Goal: Find specific page/section: Find specific page/section

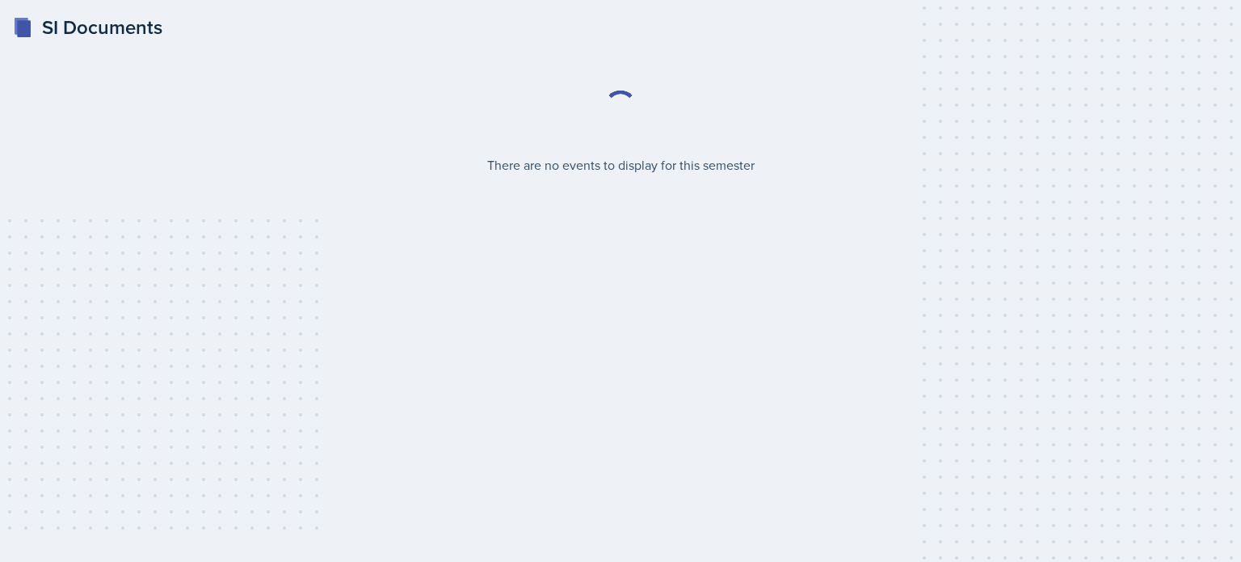
select select "2bed604d-1099-4043-b1bc-2365e8740244"
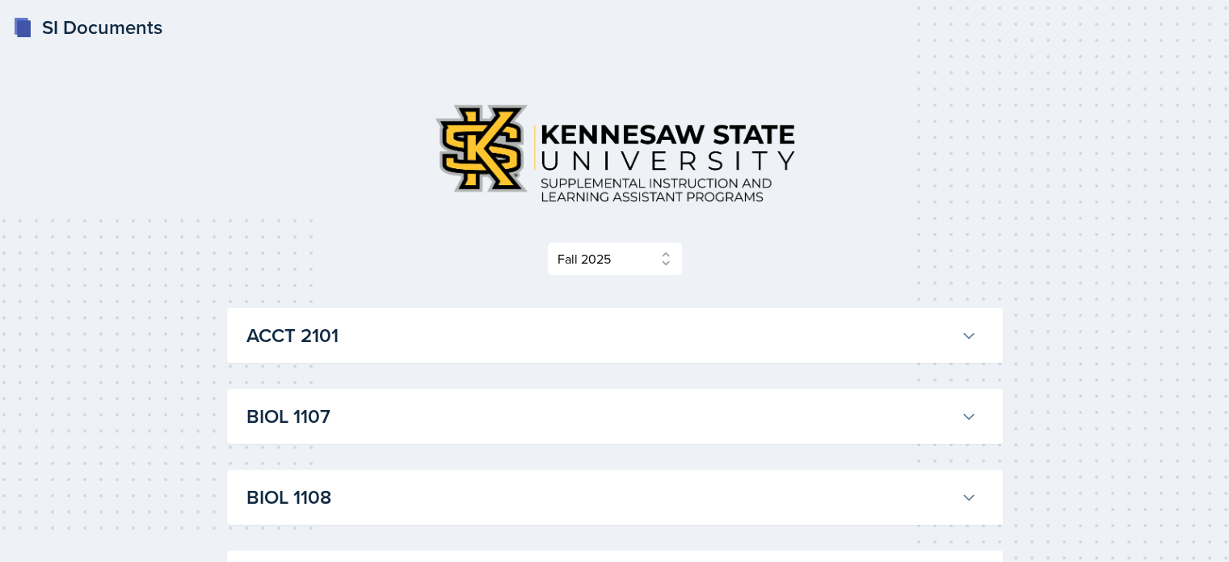
click at [935, 354] on div "ACCT 2101 Landrea Bishop Professor: Stephanie Miller Export to Google Calendar …" at bounding box center [615, 335] width 776 height 55
click at [959, 337] on button "ACCT 2101" at bounding box center [611, 336] width 737 height 36
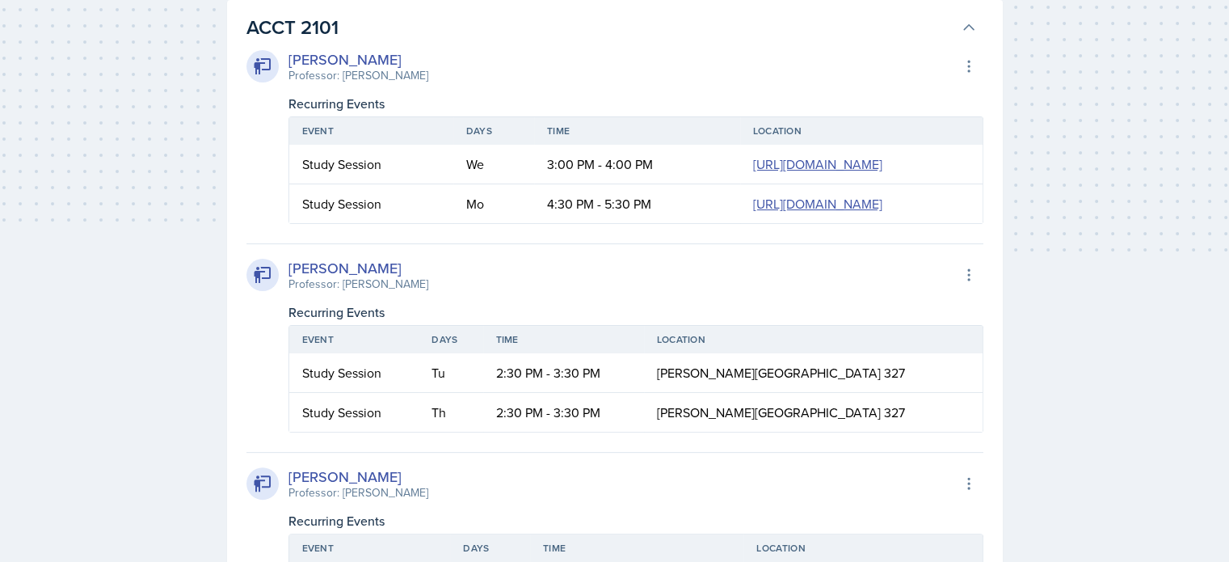
scroll to position [322, 0]
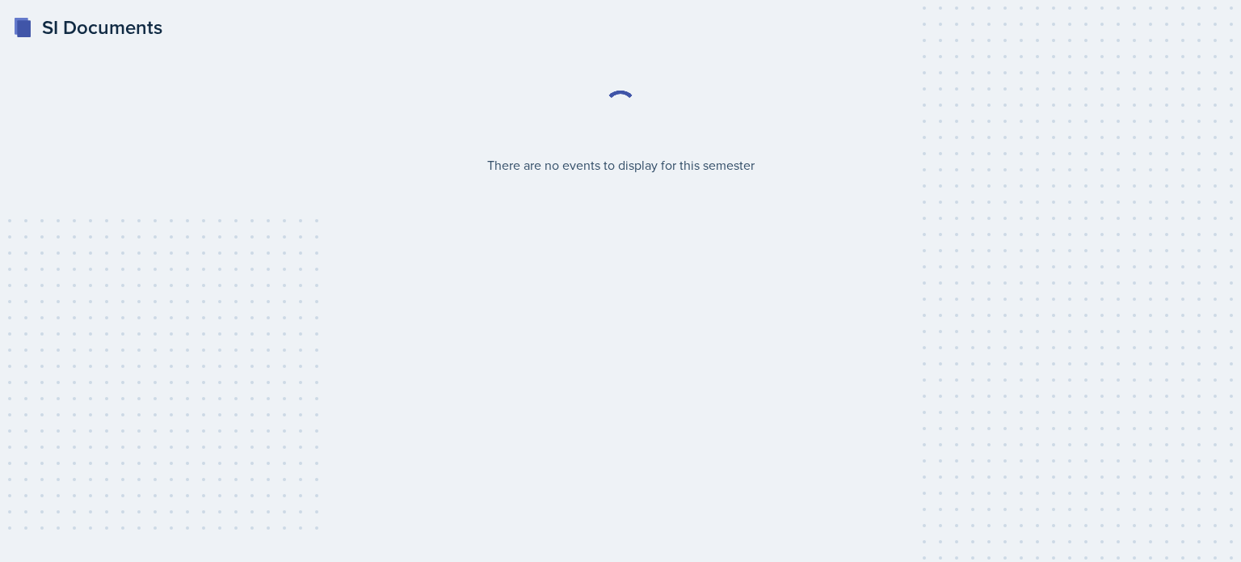
select select "2bed604d-1099-4043-b1bc-2365e8740244"
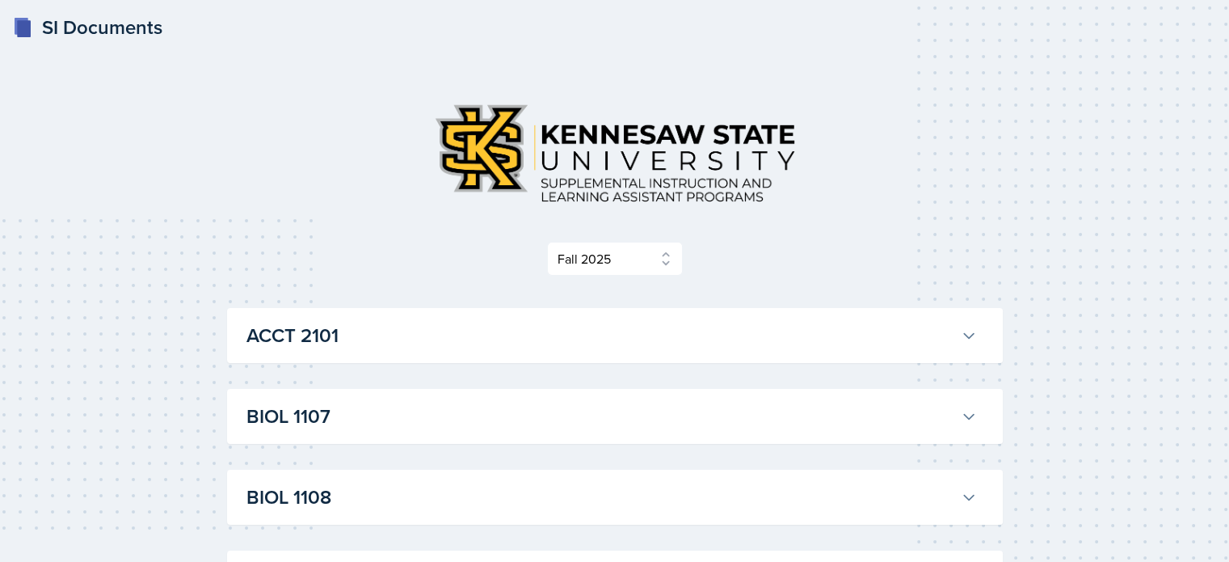
click at [918, 402] on h3 "BIOL 1107" at bounding box center [600, 416] width 708 height 29
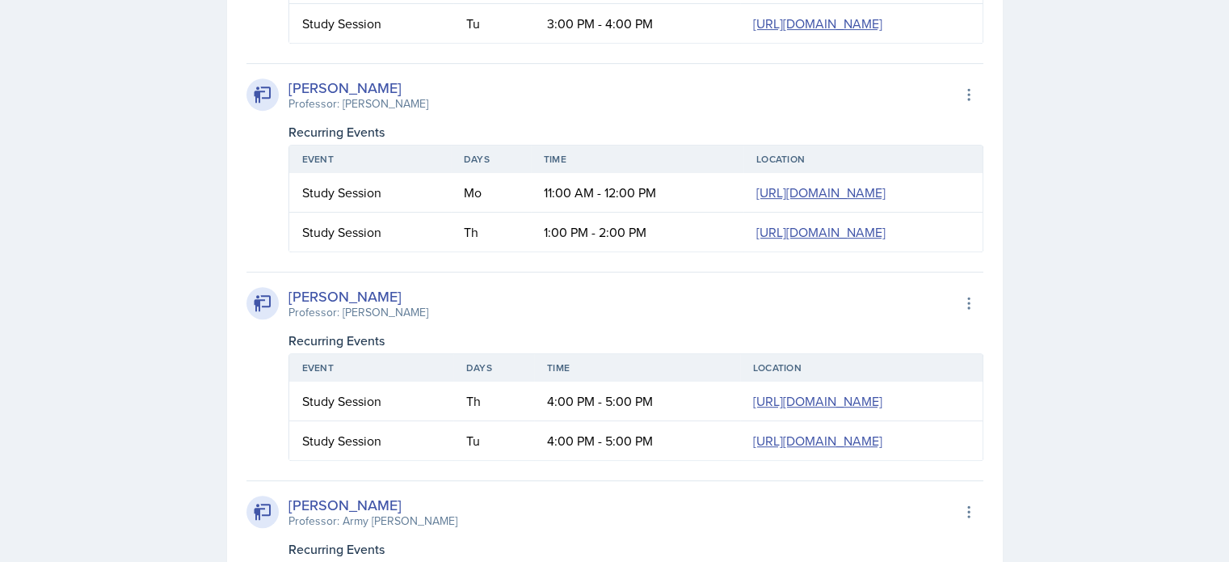
scroll to position [794, 0]
